Goal: Task Accomplishment & Management: Use online tool/utility

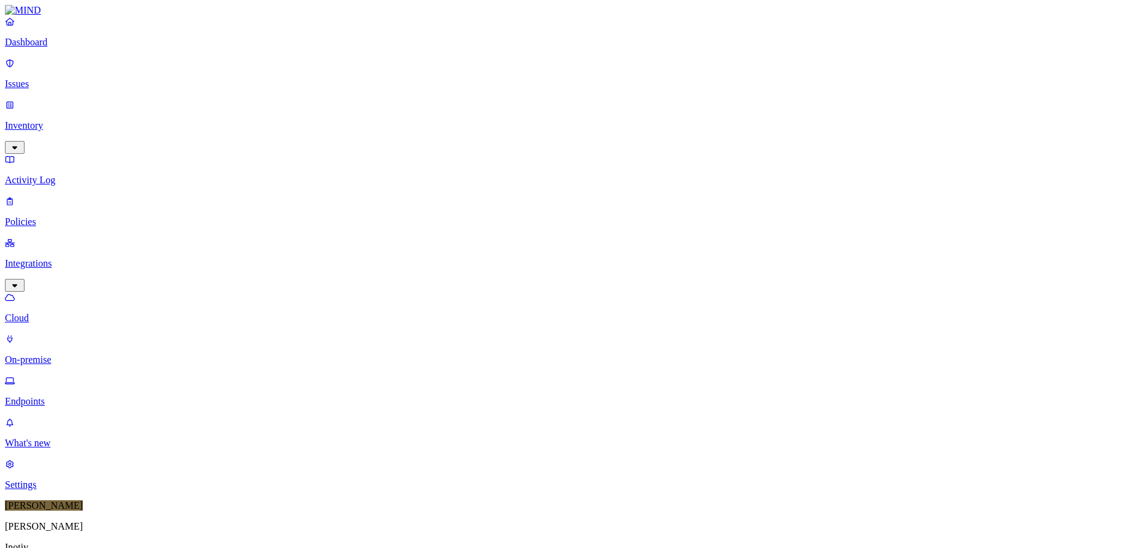
click at [360, 74] on div "Online" at bounding box center [360, 85] width 0 height 22
click at [360, 94] on div "Offline" at bounding box center [360, 110] width 0 height 33
click at [360, 140] on div "Paused" at bounding box center [360, 151] width 0 height 22
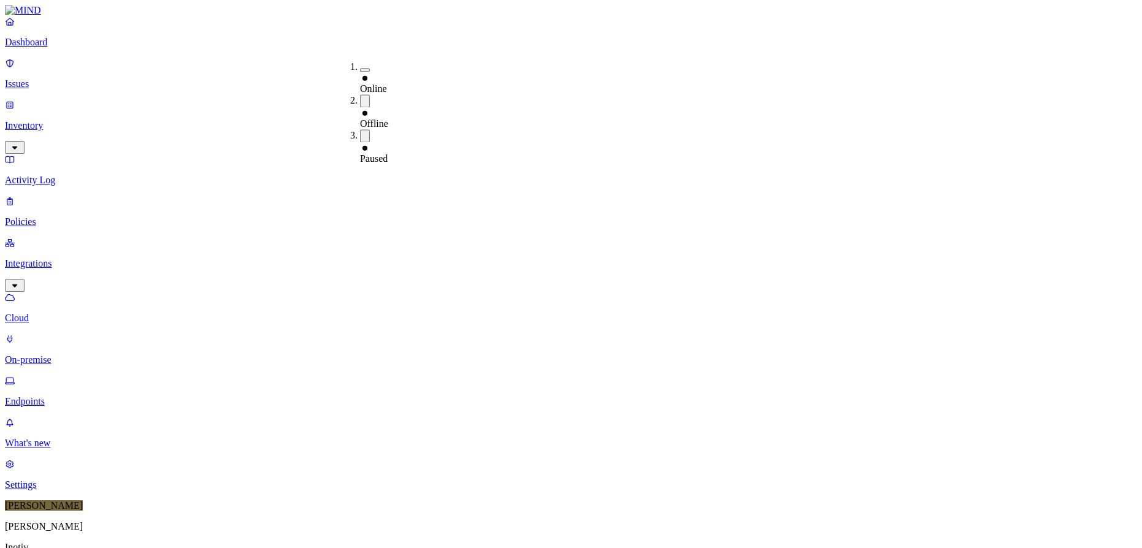
click at [360, 107] on div "Offline" at bounding box center [360, 118] width 0 height 22
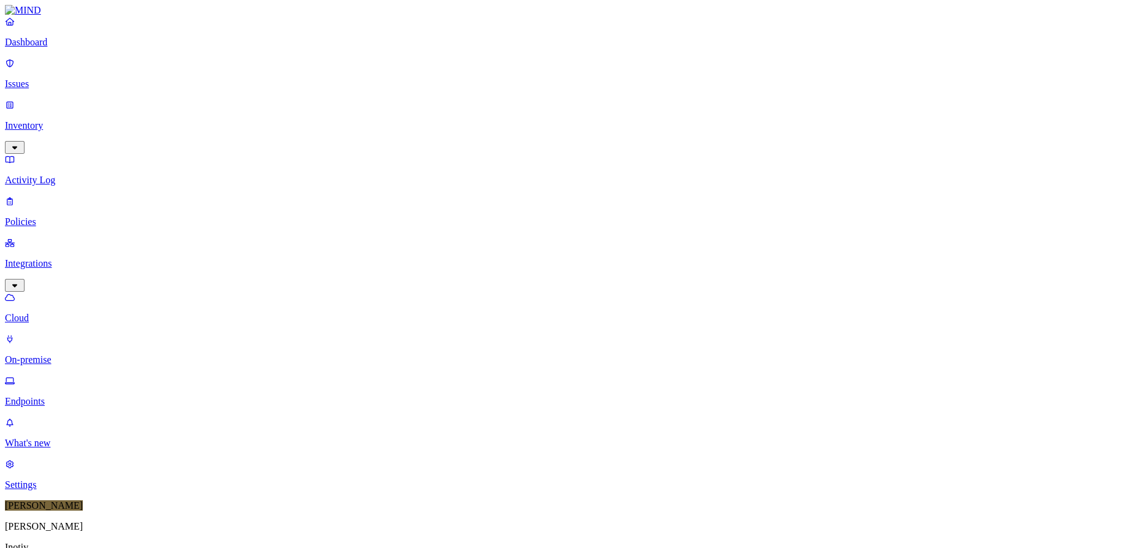
click at [360, 140] on div "Paused" at bounding box center [360, 151] width 0 height 22
click at [360, 72] on div "Online" at bounding box center [360, 83] width 0 height 22
